Goal: Task Accomplishment & Management: Manage account settings

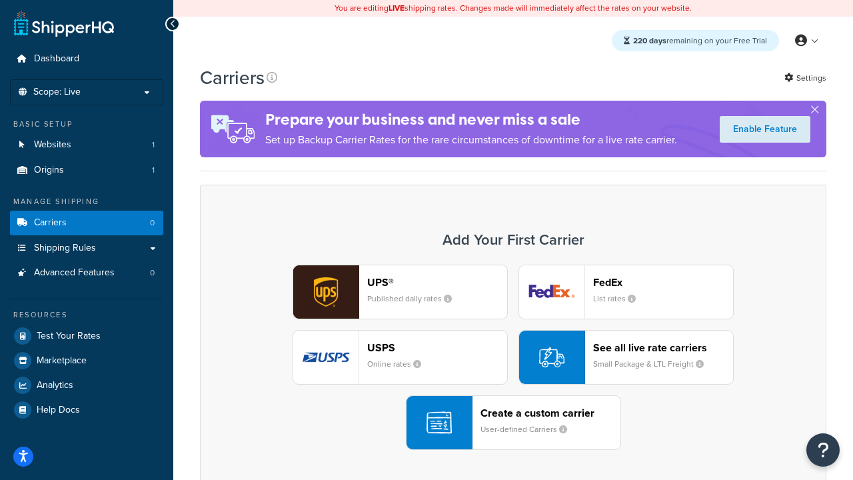
click at [513, 357] on div "UPS® Published daily rates FedEx List rates USPS Online rates See all live rate…" at bounding box center [513, 357] width 599 height 185
click at [663, 282] on header "FedEx" at bounding box center [663, 282] width 140 height 13
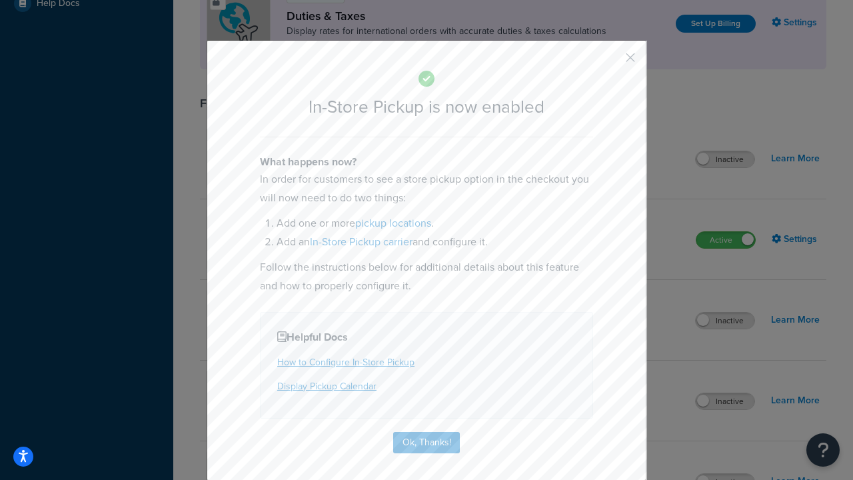
click at [611, 62] on button "button" at bounding box center [610, 62] width 3 height 3
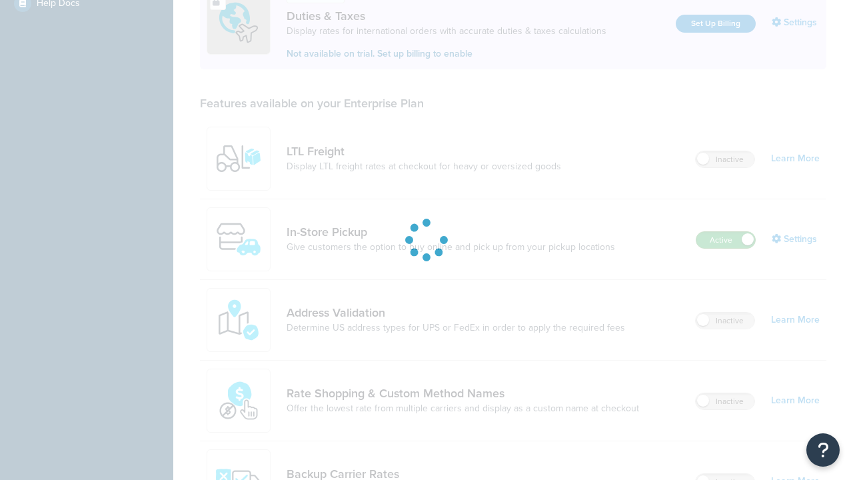
click at [726, 232] on label "Active" at bounding box center [726, 240] width 59 height 16
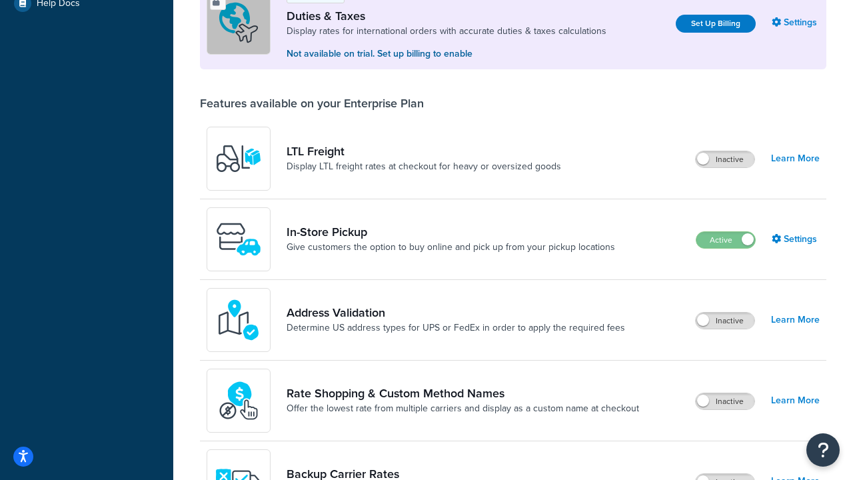
scroll to position [664, 0]
